Goal: Find contact information: Find contact information

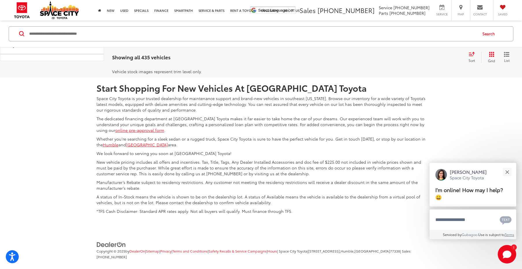
scroll to position [2880, 0]
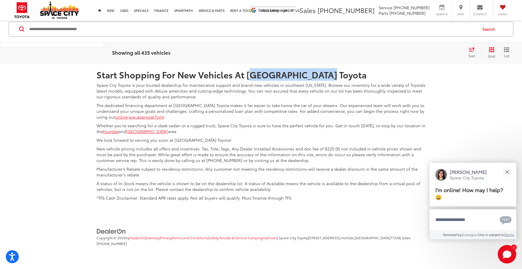
copy h2 "pace City Toyota"
drag, startPoint x: 247, startPoint y: 75, endPoint x: 331, endPoint y: 75, distance: 83.8
click at [331, 75] on h2 "Start Shopping For New Vehicles At [GEOGRAPHIC_DATA] Toyota" at bounding box center [261, 75] width 329 height 10
click at [239, 77] on h2 "Start Shopping For New Vehicles At [GEOGRAPHIC_DATA] Toyota" at bounding box center [261, 75] width 329 height 10
drag, startPoint x: 245, startPoint y: 75, endPoint x: 326, endPoint y: 77, distance: 81.8
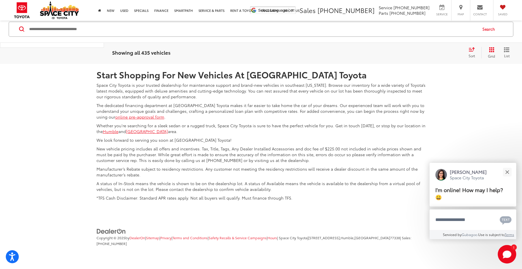
click at [326, 77] on h2 "Start Shopping For New Vehicles At [GEOGRAPHIC_DATA] Toyota" at bounding box center [261, 75] width 329 height 10
copy h2 "Space City Toyota"
drag, startPoint x: 242, startPoint y: 74, endPoint x: 336, endPoint y: 74, distance: 93.1
click at [336, 74] on h2 "Start Shopping For New Vehicles At [GEOGRAPHIC_DATA] Toyota" at bounding box center [261, 75] width 329 height 10
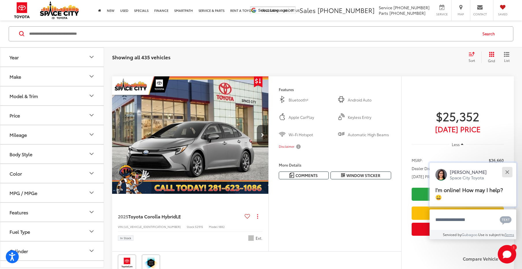
click at [510, 168] on button "Close" at bounding box center [507, 172] width 12 height 12
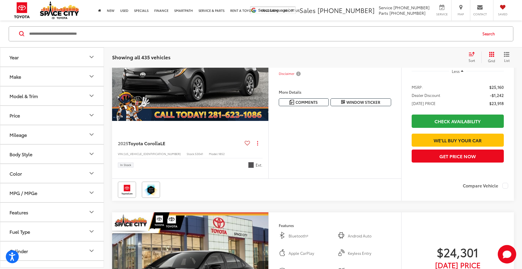
scroll to position [0, 0]
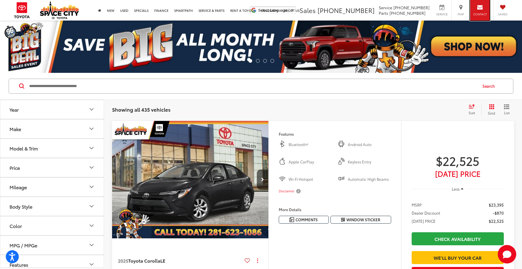
click at [477, 9] on div "Contact" at bounding box center [480, 10] width 20 height 21
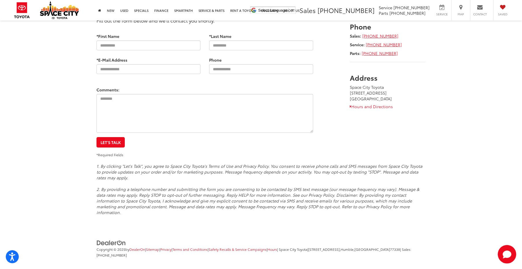
scroll to position [21, 0]
